Goal: Task Accomplishment & Management: Use online tool/utility

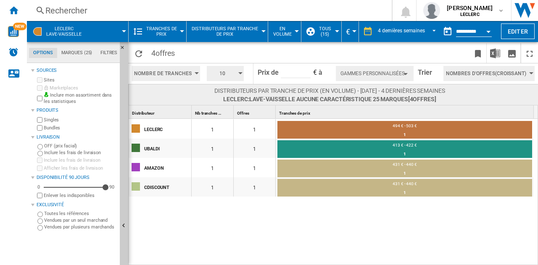
click at [240, 30] on span "Distributeurs par tranche de prix" at bounding box center [225, 31] width 69 height 11
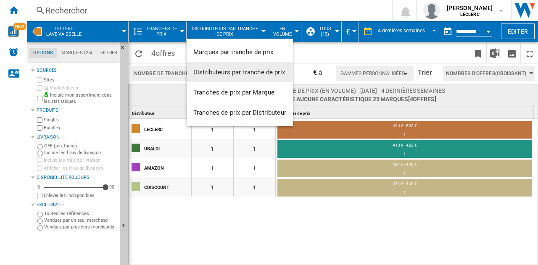
click at [231, 71] on span "Distributeurs par tranche de prix" at bounding box center [239, 73] width 92 height 8
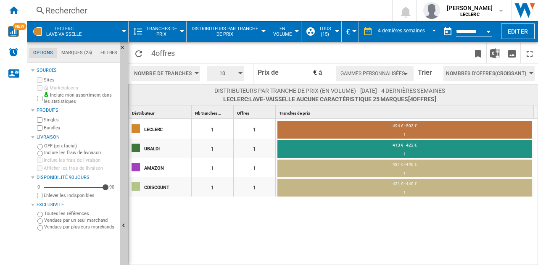
click at [167, 26] on button "Tranches de prix" at bounding box center [163, 31] width 37 height 21
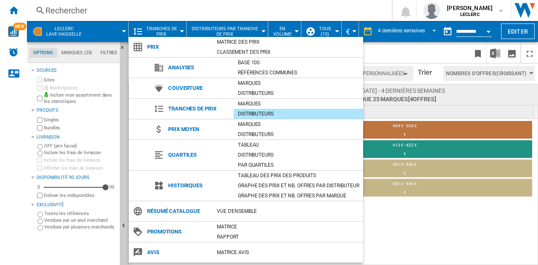
click at [254, 114] on div "Distributeurs" at bounding box center [299, 114] width 130 height 8
click at [410, 223] on md-backdrop at bounding box center [269, 132] width 538 height 265
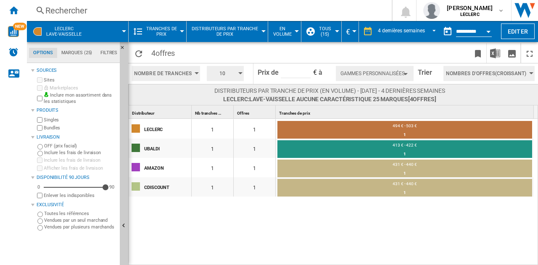
click at [76, 51] on md-tab-item "Marques (25)" at bounding box center [76, 53] width 39 height 10
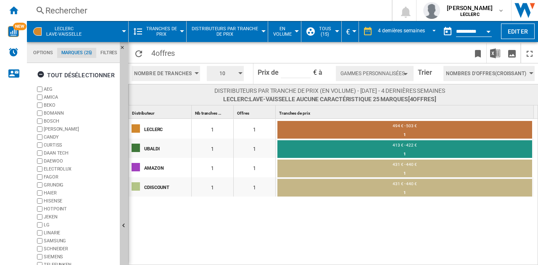
scroll to position [32, 0]
click at [66, 26] on span "LECLERC Lave-vaisselle" at bounding box center [63, 31] width 35 height 11
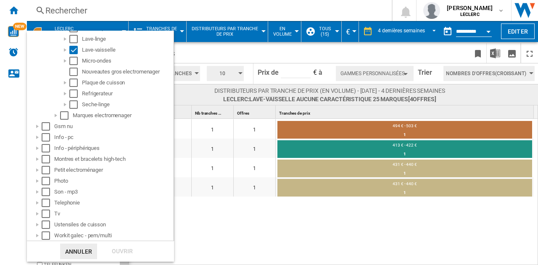
scroll to position [0, 0]
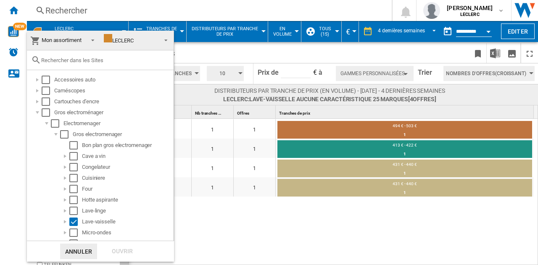
click at [232, 55] on md-backdrop at bounding box center [269, 132] width 538 height 265
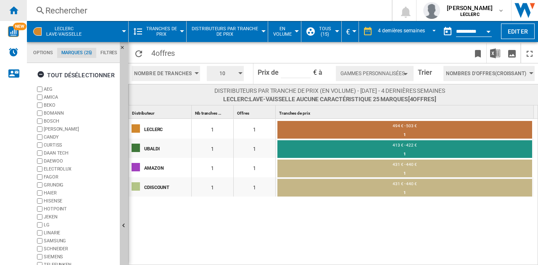
click at [13, 7] on ng-md-icon "Accueil" at bounding box center [13, 10] width 10 height 10
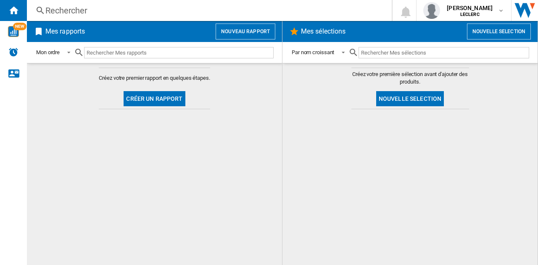
click at [145, 95] on button "Créer un rapport" at bounding box center [154, 98] width 61 height 15
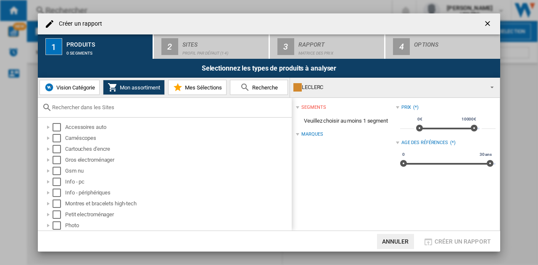
click at [79, 86] on span "Vision Catégorie" at bounding box center [74, 88] width 41 height 6
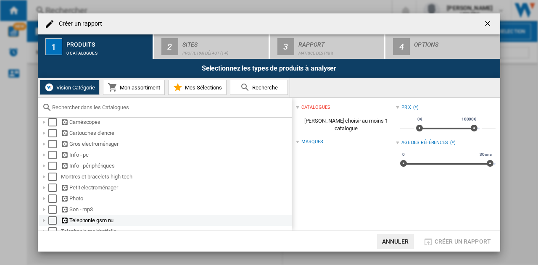
scroll to position [14, 0]
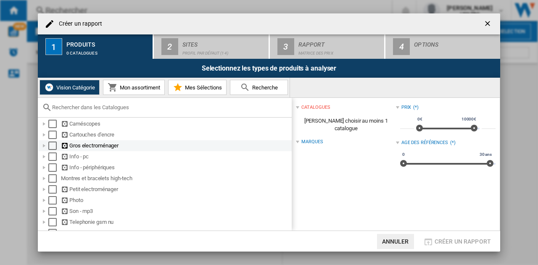
click at [42, 144] on div "Créer un ..." at bounding box center [44, 146] width 8 height 8
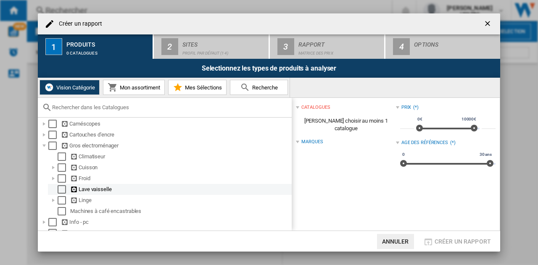
click at [63, 190] on div "Select" at bounding box center [62, 189] width 8 height 8
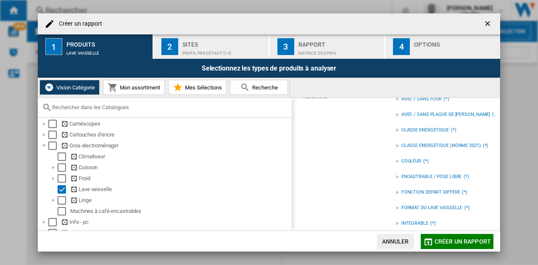
scroll to position [0, 0]
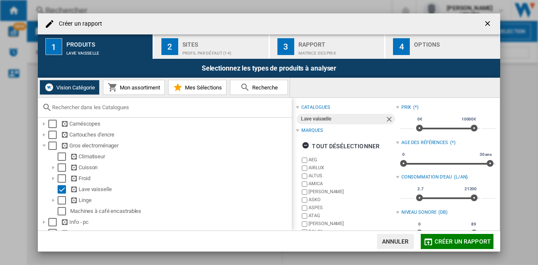
click at [201, 47] on div "Profil par défaut (14)" at bounding box center [223, 51] width 83 height 9
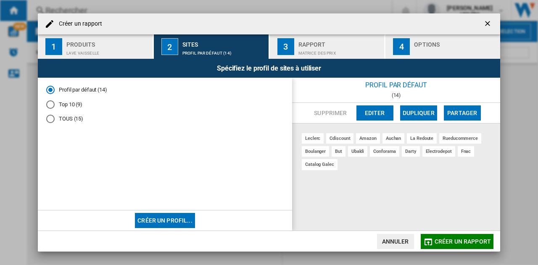
click at [48, 105] on div "Top 10 (9)" at bounding box center [50, 104] width 8 height 8
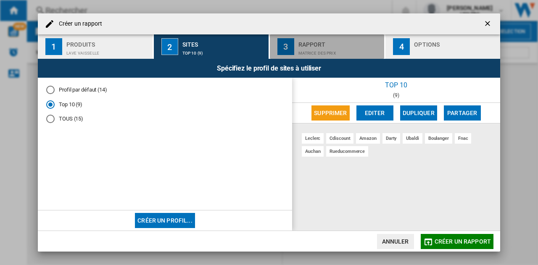
click at [356, 42] on div "Rapport" at bounding box center [340, 42] width 83 height 9
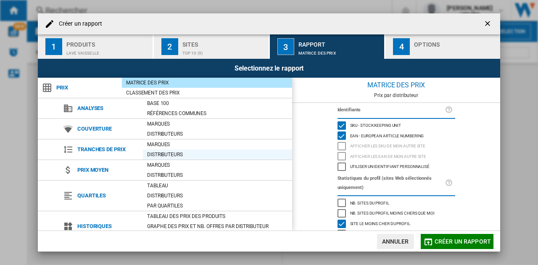
click at [160, 153] on div "Distributeurs" at bounding box center [217, 155] width 149 height 8
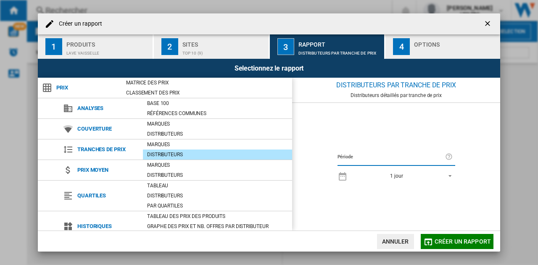
click at [412, 174] on span "1 jour" at bounding box center [397, 176] width 88 height 7
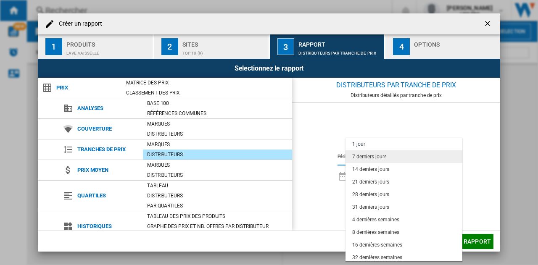
click at [375, 156] on div "7 derniers jours" at bounding box center [369, 156] width 34 height 7
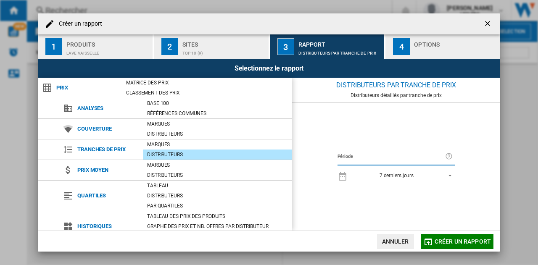
click at [439, 49] on div "Créer un ..." at bounding box center [455, 51] width 83 height 9
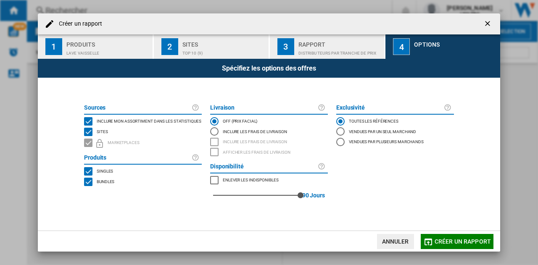
click at [460, 241] on span "Créer un rapport" at bounding box center [463, 241] width 56 height 7
